Goal: Task Accomplishment & Management: Use online tool/utility

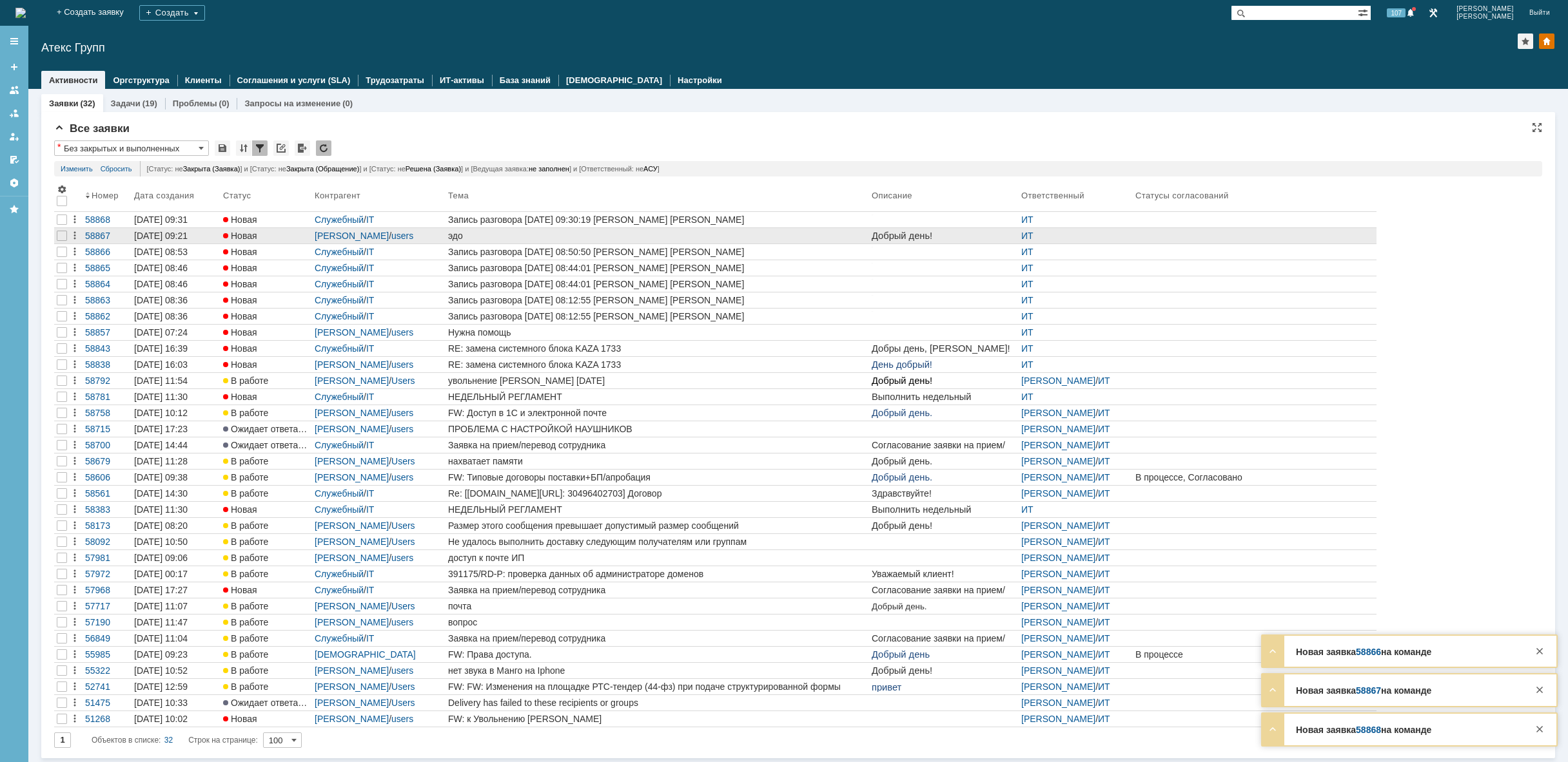
click at [624, 234] on div "эдо" at bounding box center [657, 235] width 419 height 10
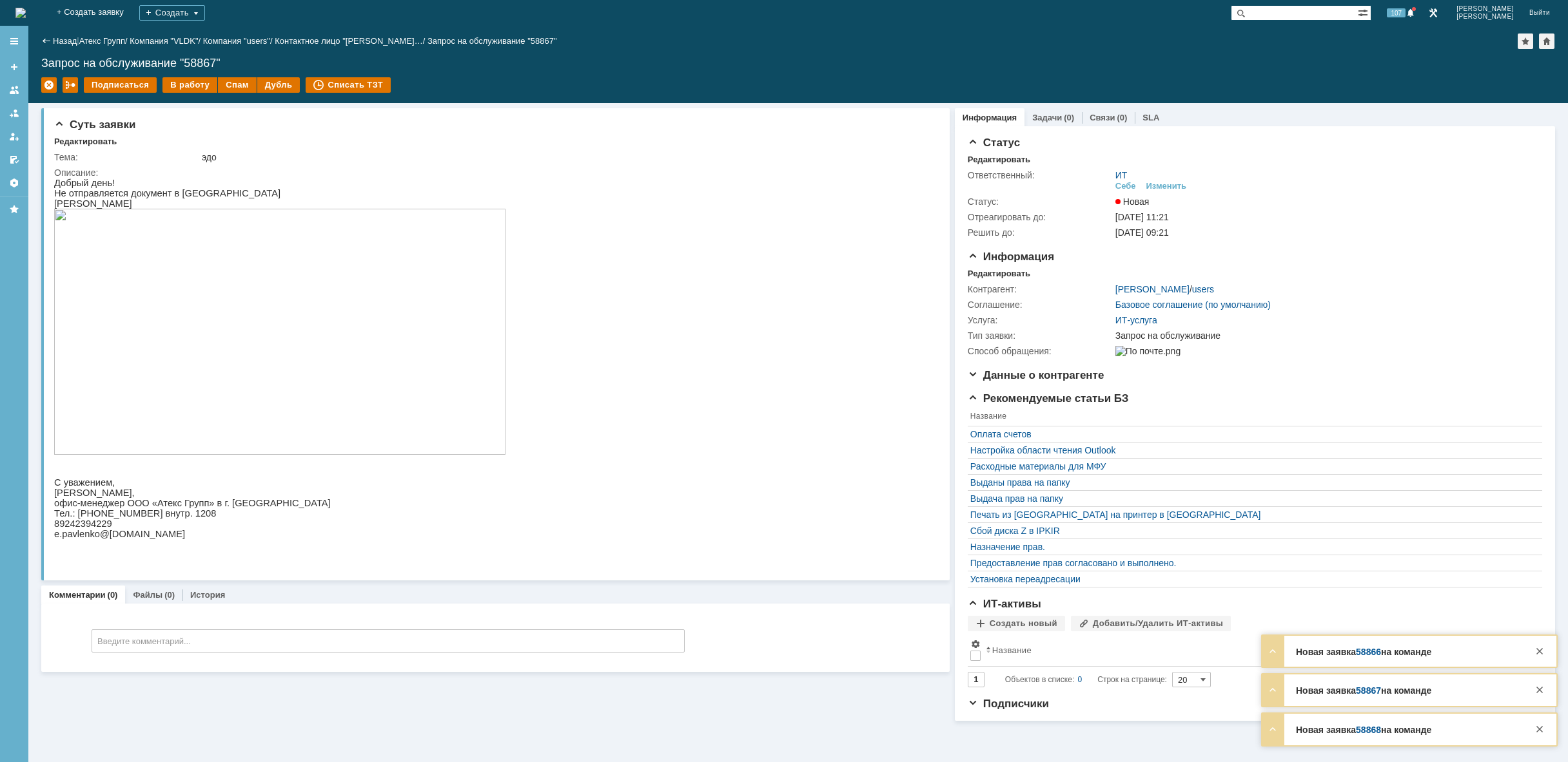
click at [202, 361] on img at bounding box center [280, 332] width 451 height 247
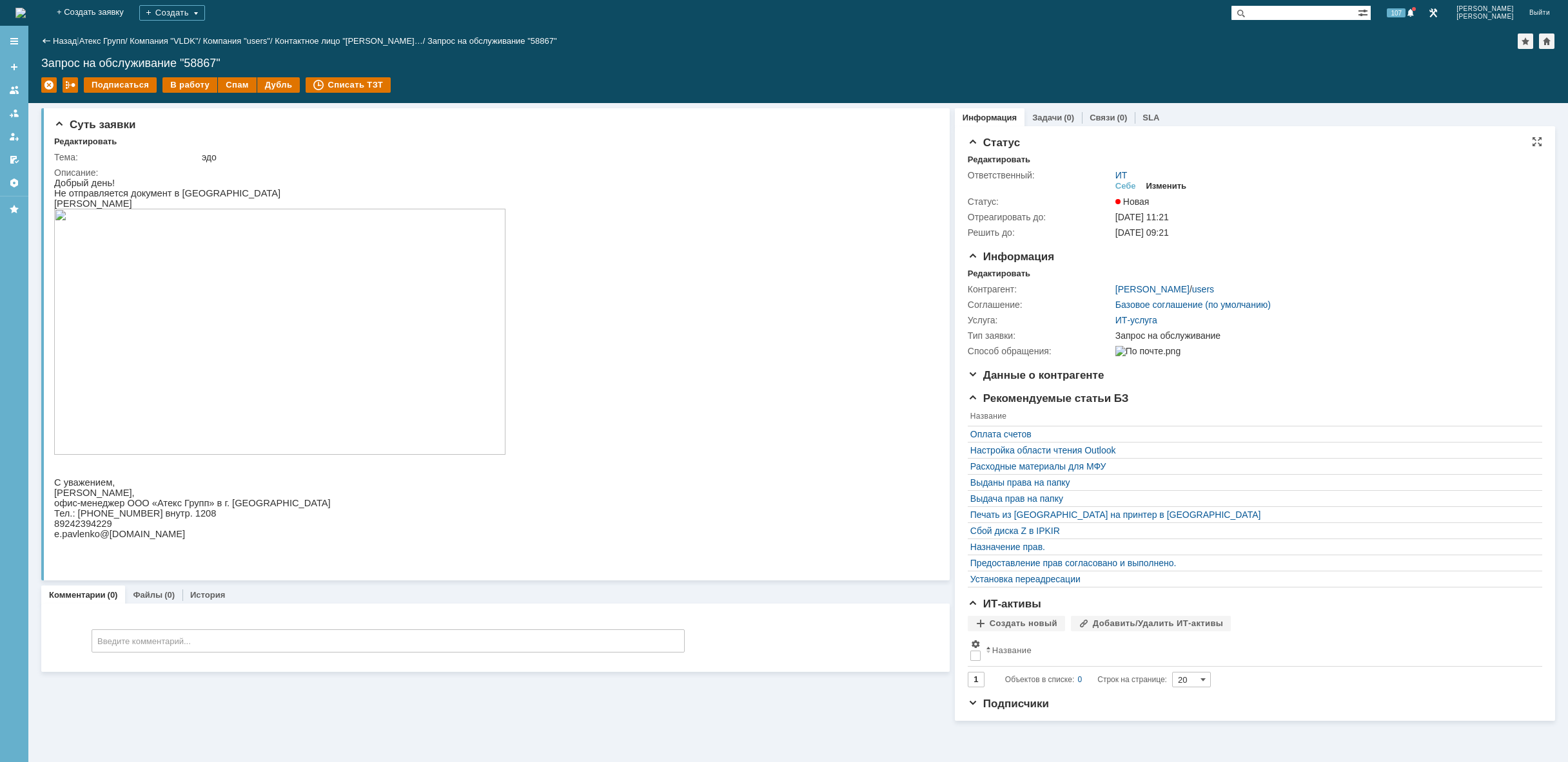
click at [1169, 185] on div "Изменить" at bounding box center [1166, 186] width 41 height 10
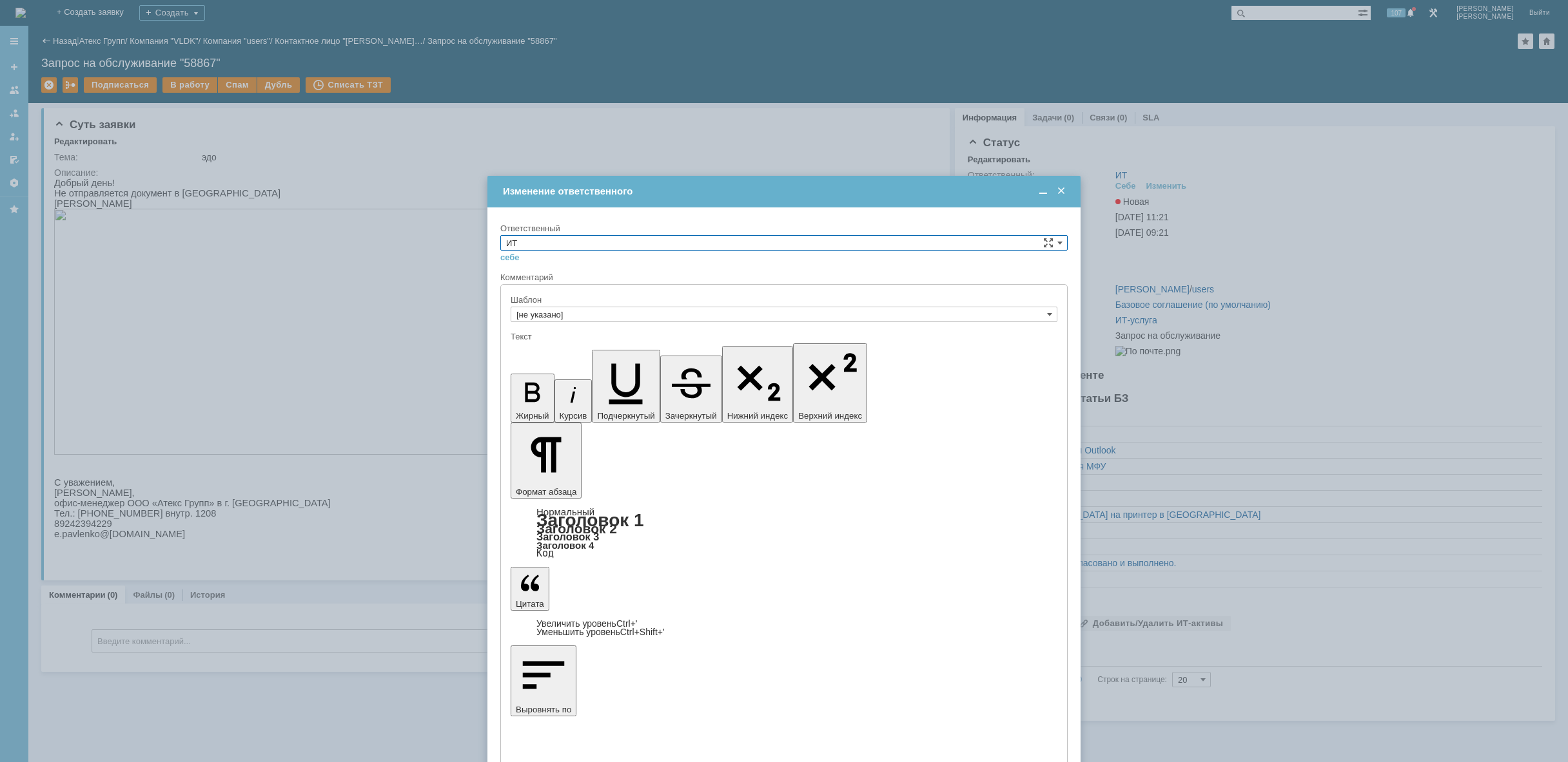
click at [925, 242] on input "ИТ" at bounding box center [784, 242] width 567 height 15
click at [759, 352] on span "АСУ" at bounding box center [784, 349] width 556 height 10
type input "АСУ"
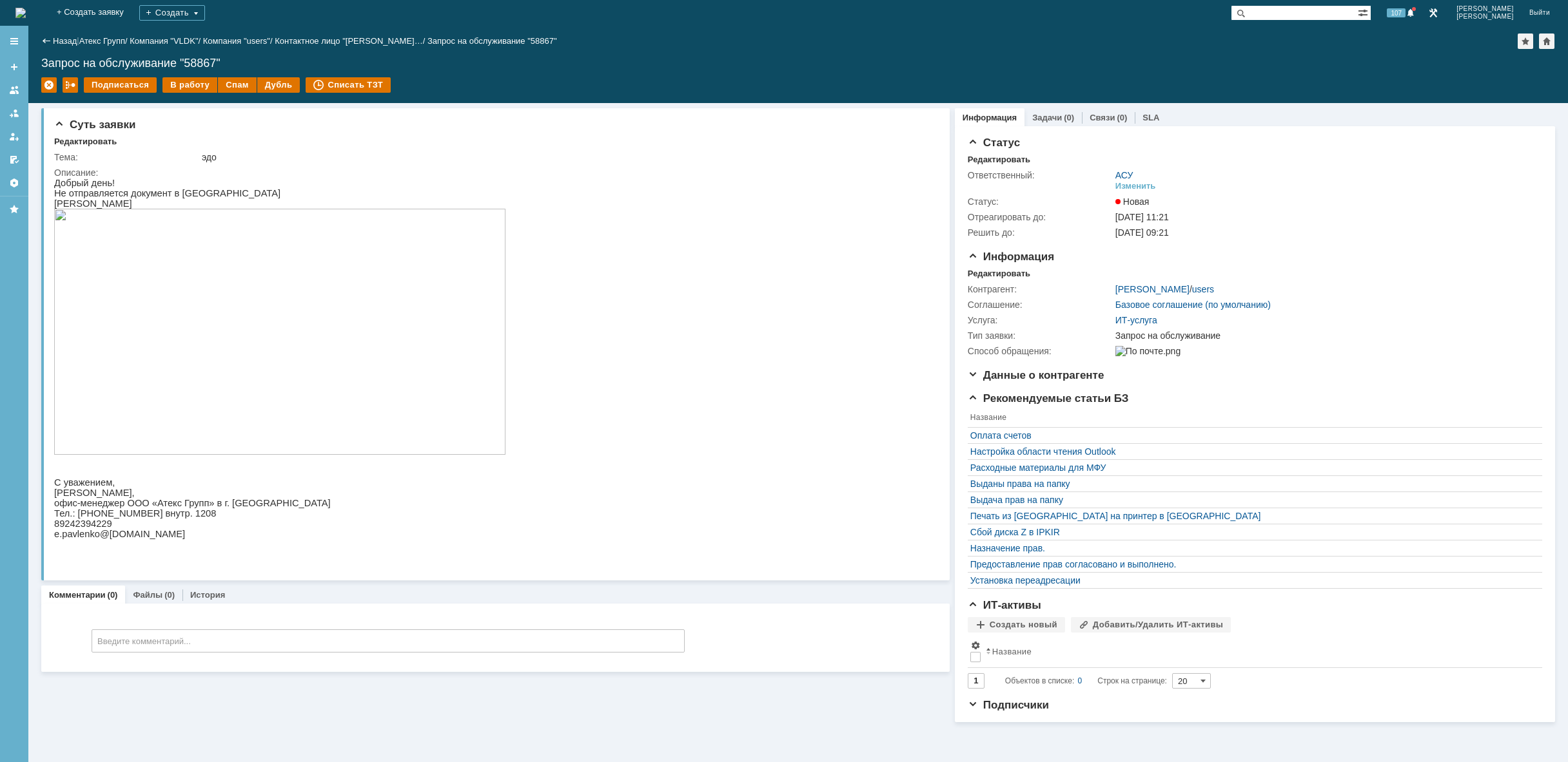
click at [26, 8] on img at bounding box center [20, 13] width 10 height 10
